Goal: Check status: Check status

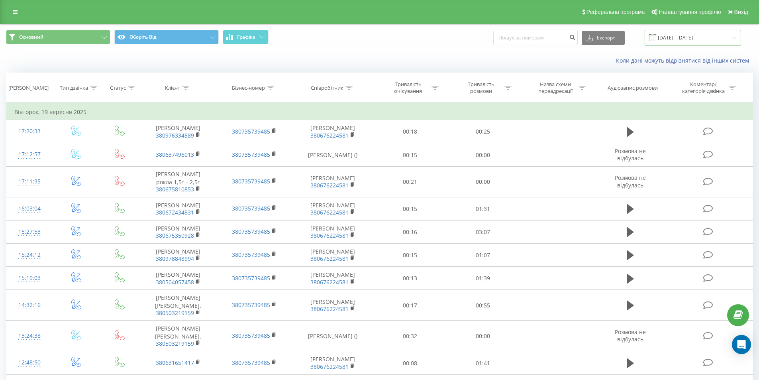
click at [714, 39] on input "[DATE] - [DATE]" at bounding box center [693, 38] width 96 height 16
click at [443, 39] on div "Основний Оберіть Від Графіка Експорт .csv .xls .xlsx [DATE] - [DATE]" at bounding box center [379, 38] width 747 height 16
click at [694, 37] on input "[DATE] - [DATE]" at bounding box center [693, 38] width 96 height 16
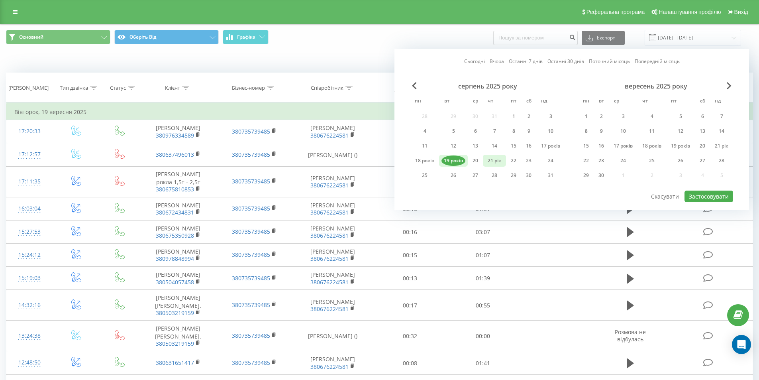
click at [496, 162] on font "21 рік" at bounding box center [495, 160] width 14 height 7
click at [697, 198] on font "Застосовувати" at bounding box center [709, 196] width 40 height 8
type input "[DATE] - [DATE]"
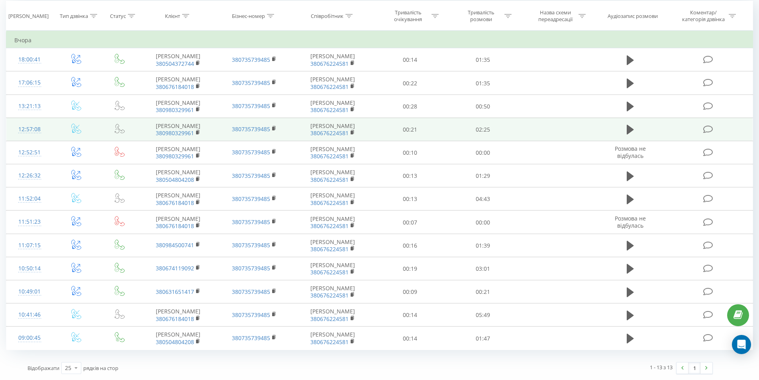
scroll to position [169, 0]
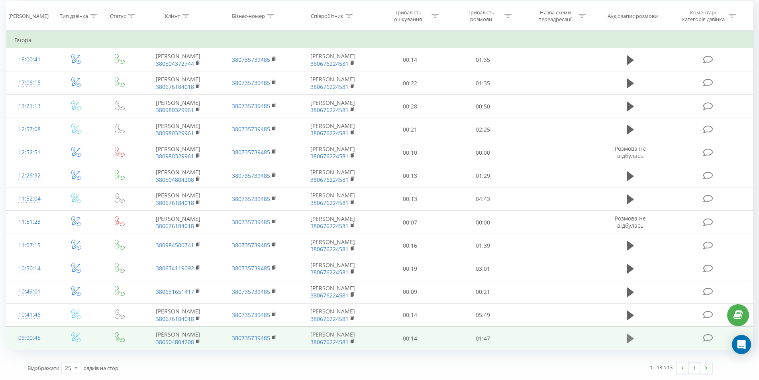
click at [627, 334] on icon at bounding box center [630, 338] width 7 height 11
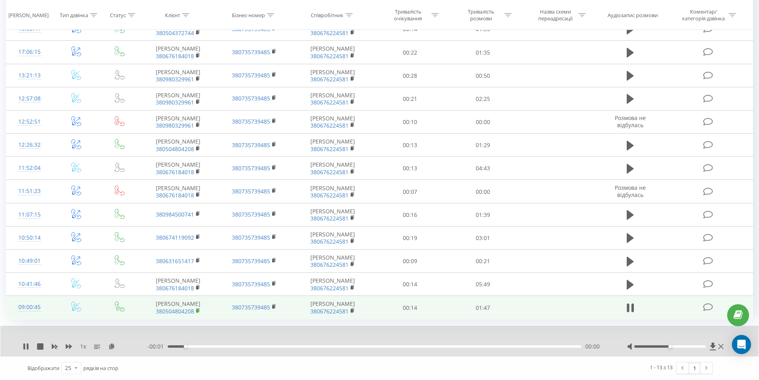
click at [196, 312] on rect at bounding box center [197, 311] width 2 height 4
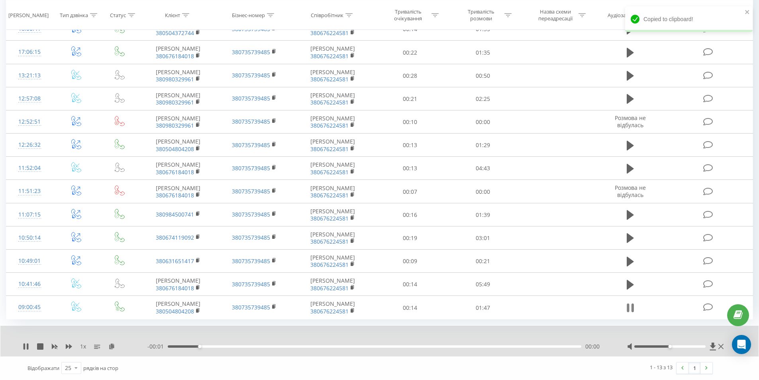
click at [632, 312] on icon at bounding box center [632, 307] width 2 height 9
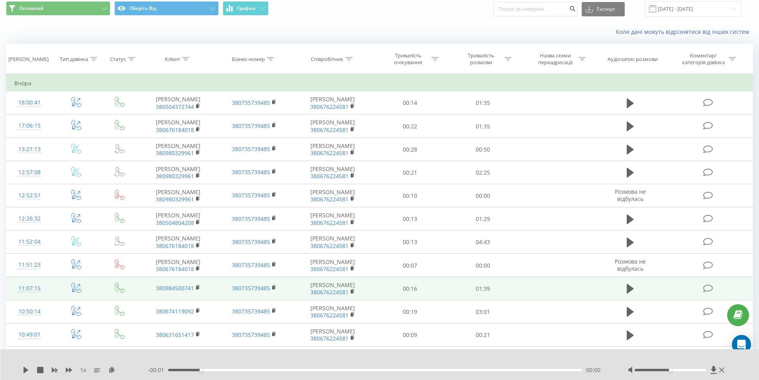
scroll to position [10, 0]
